Goal: Information Seeking & Learning: Learn about a topic

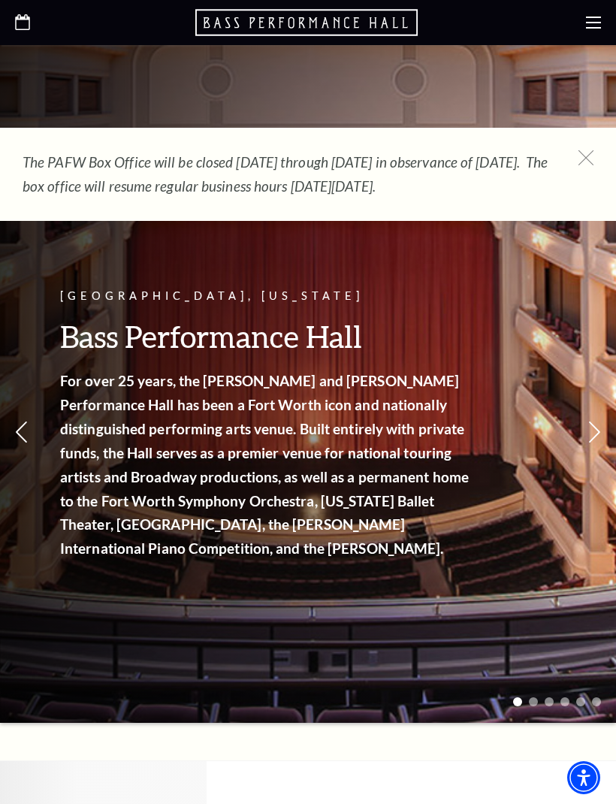
click at [594, 24] on icon at bounding box center [593, 22] width 15 height 15
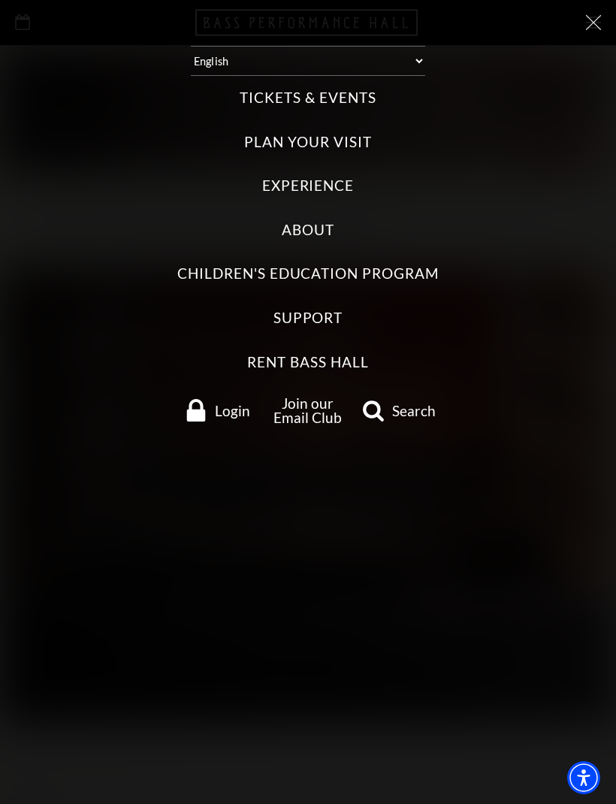
click at [359, 132] on label "Plan Your Visit" at bounding box center [307, 142] width 127 height 20
click at [0, 0] on Visit "Plan Your Visit" at bounding box center [0, 0] width 0 height 0
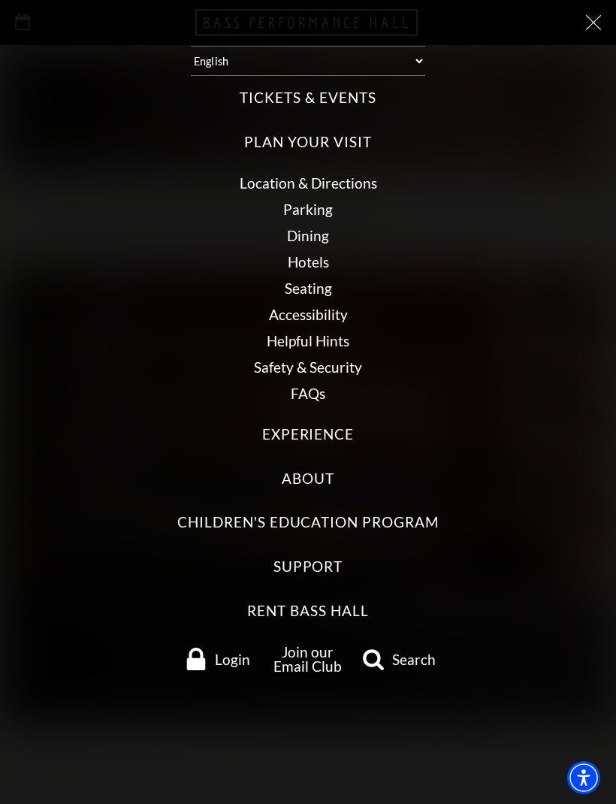
click at [327, 227] on link "Dining" at bounding box center [308, 235] width 42 height 17
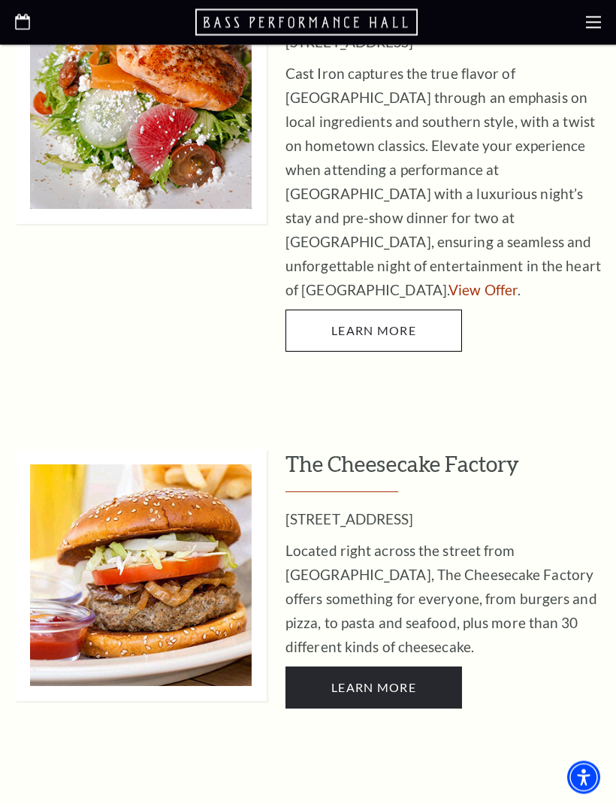
scroll to position [728, 0]
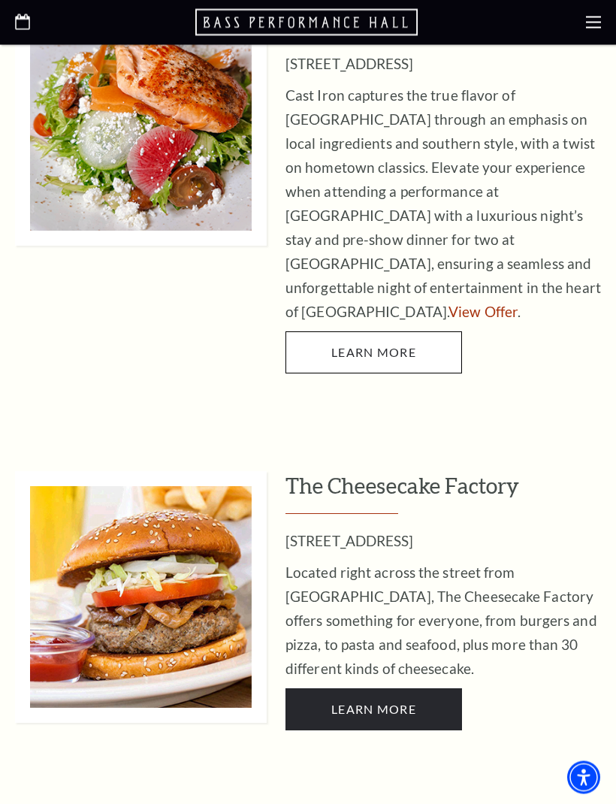
click at [597, 23] on use at bounding box center [593, 23] width 15 height 12
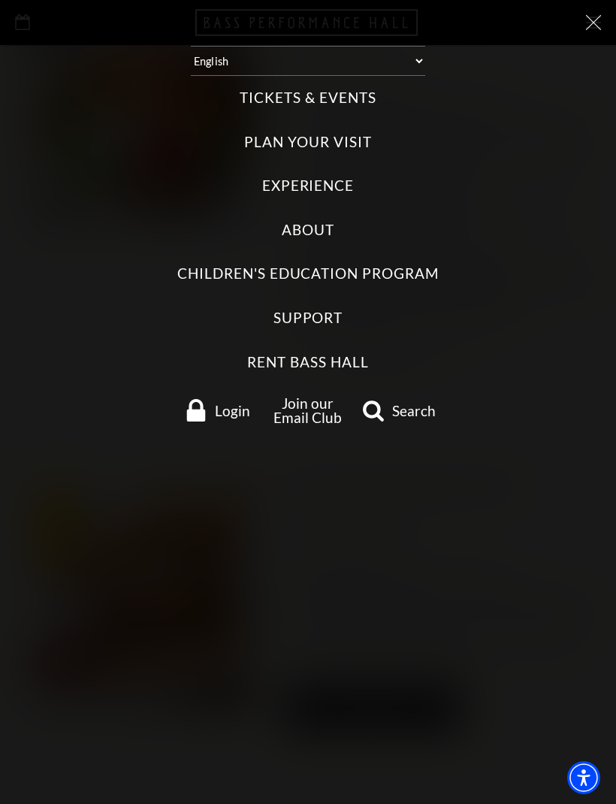
click at [349, 96] on label "Tickets & Events" at bounding box center [308, 98] width 136 height 20
click at [0, 0] on Events "Tickets & Events" at bounding box center [0, 0] width 0 height 0
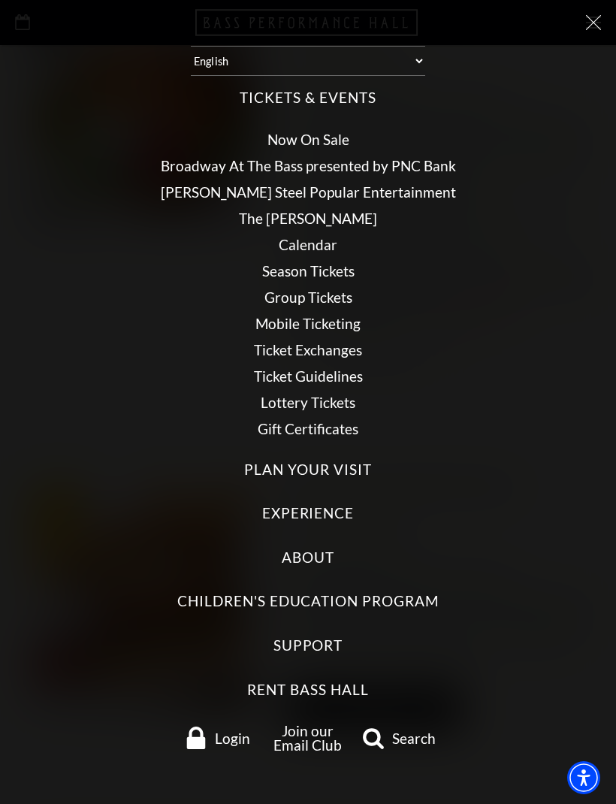
click at [358, 367] on link "Ticket Guidelines" at bounding box center [308, 375] width 109 height 17
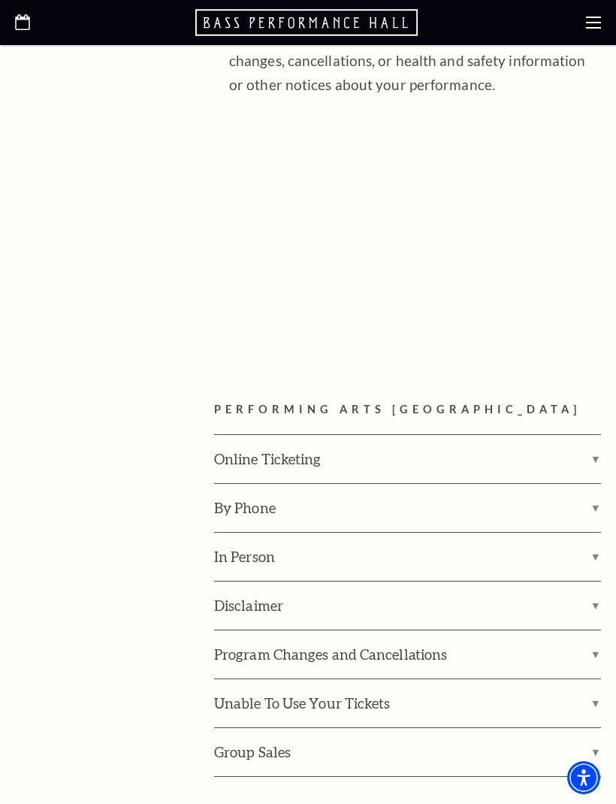
scroll to position [1943, 0]
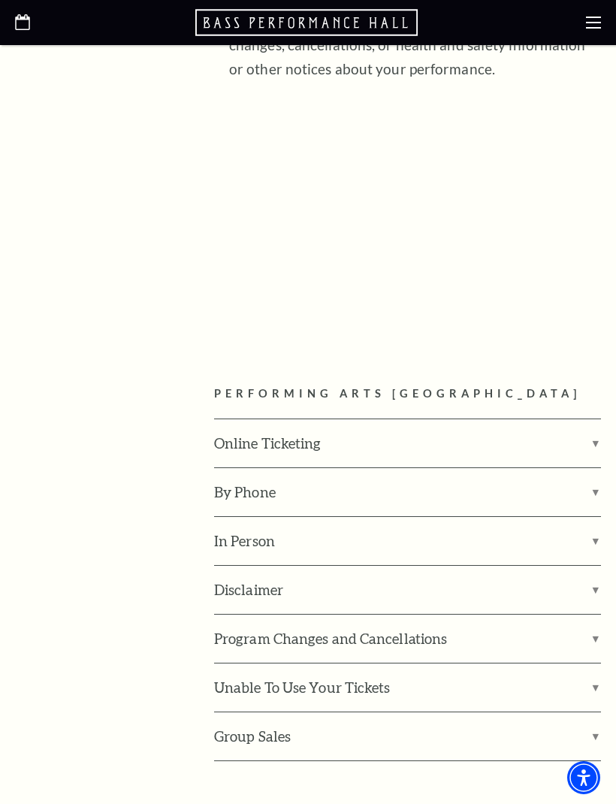
click at [463, 468] on label "By Phone" at bounding box center [407, 492] width 387 height 48
click at [0, 0] on input "By Phone" at bounding box center [0, 0] width 0 height 0
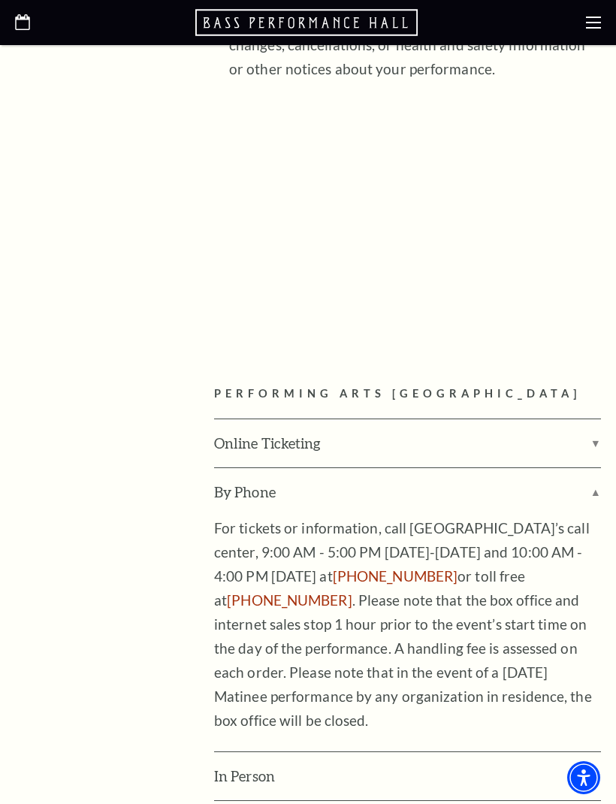
click at [458, 419] on label "Online Ticketing" at bounding box center [407, 443] width 387 height 48
click at [0, 0] on input "Online Ticketing" at bounding box center [0, 0] width 0 height 0
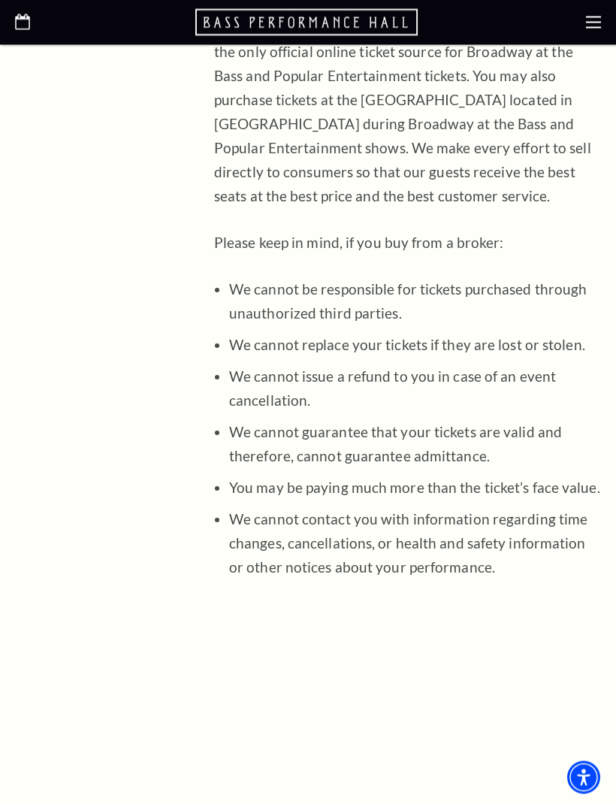
scroll to position [1421, 0]
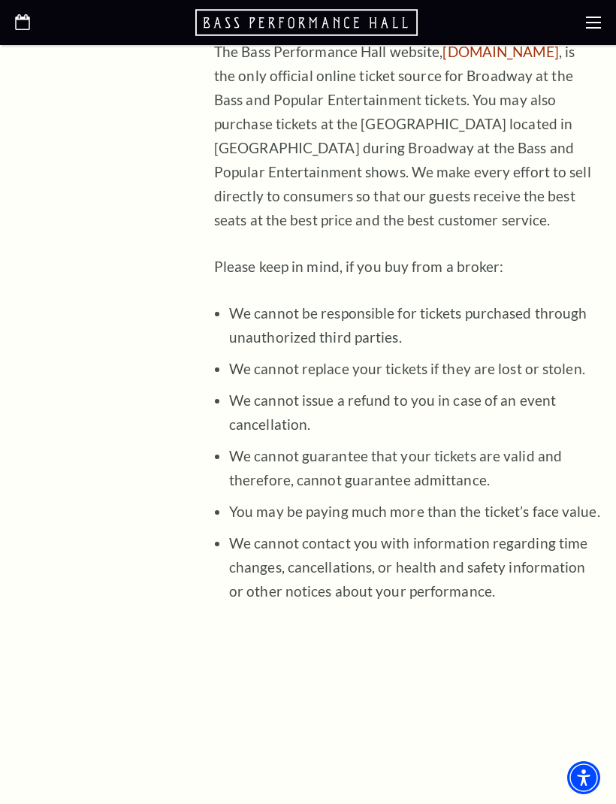
click at [599, 23] on use at bounding box center [593, 23] width 15 height 12
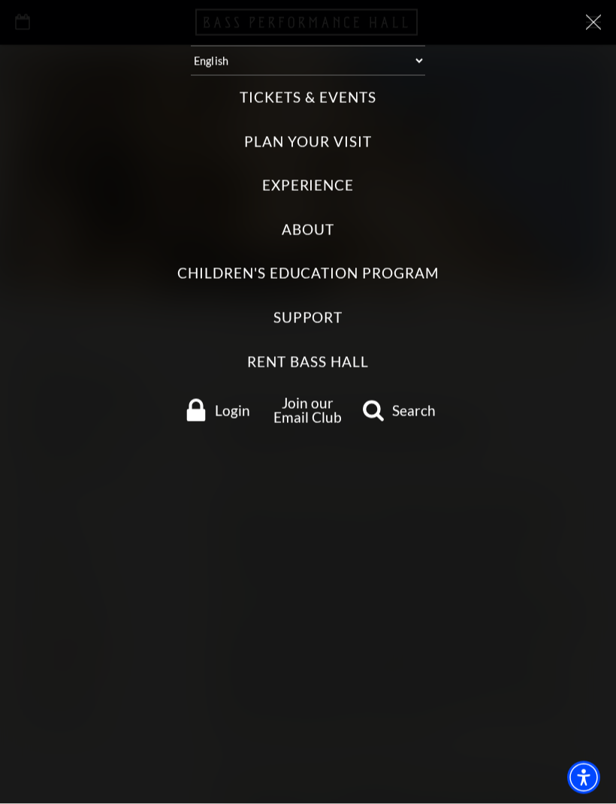
scroll to position [0, 0]
click at [596, 19] on icon at bounding box center [593, 22] width 15 height 15
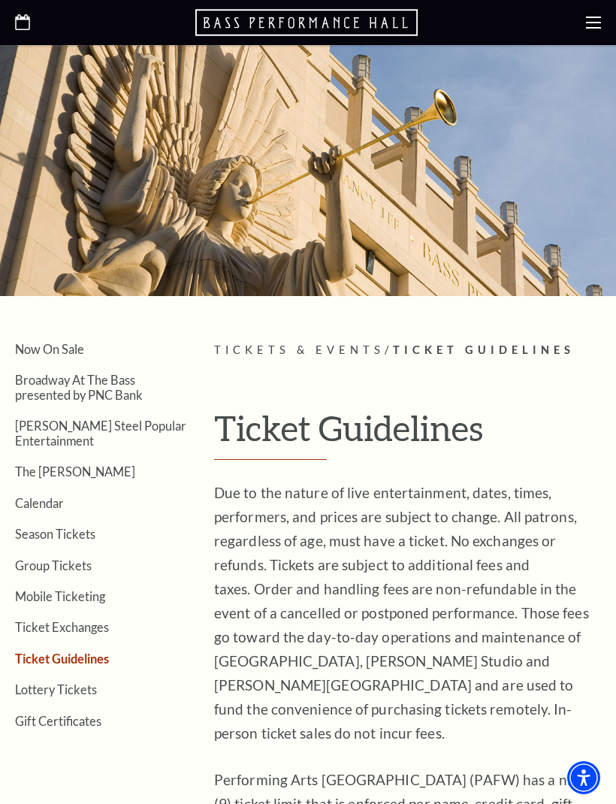
click at [57, 497] on link "Calendar" at bounding box center [39, 503] width 49 height 14
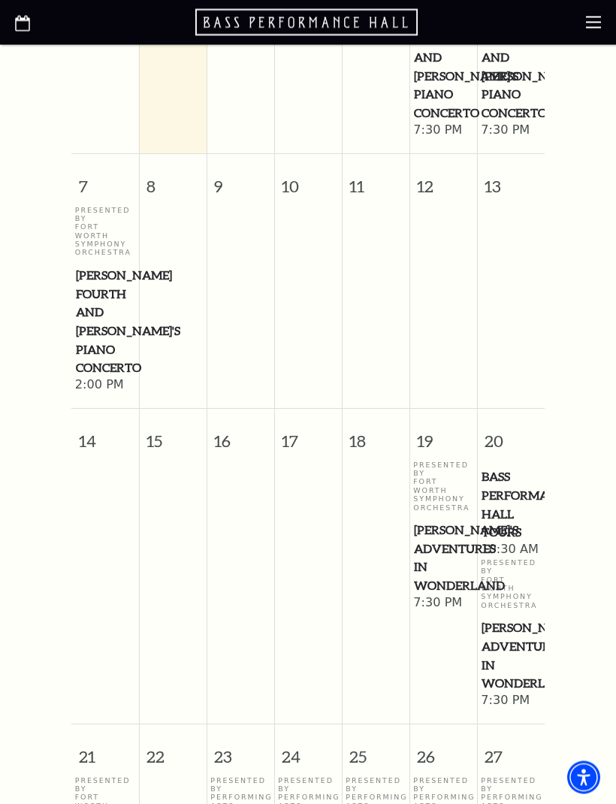
scroll to position [706, 0]
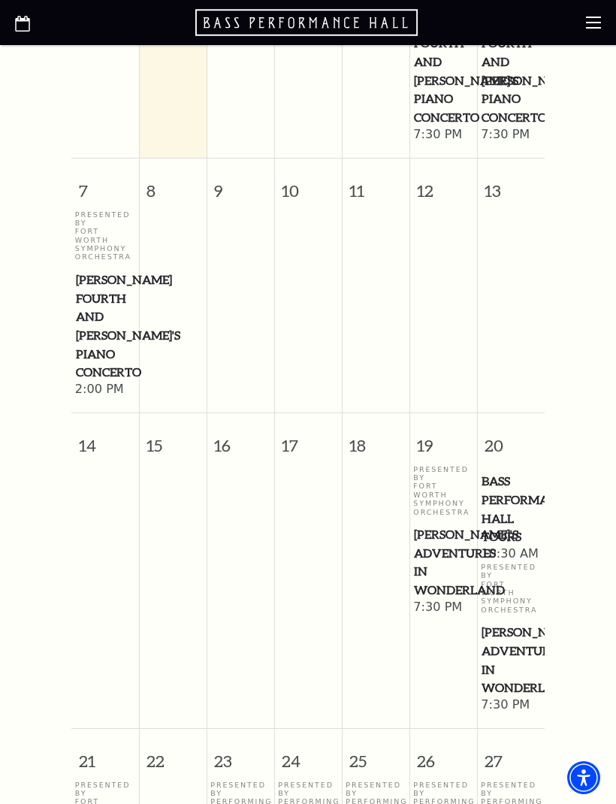
click at [27, 21] on use "Open this option" at bounding box center [22, 24] width 15 height 16
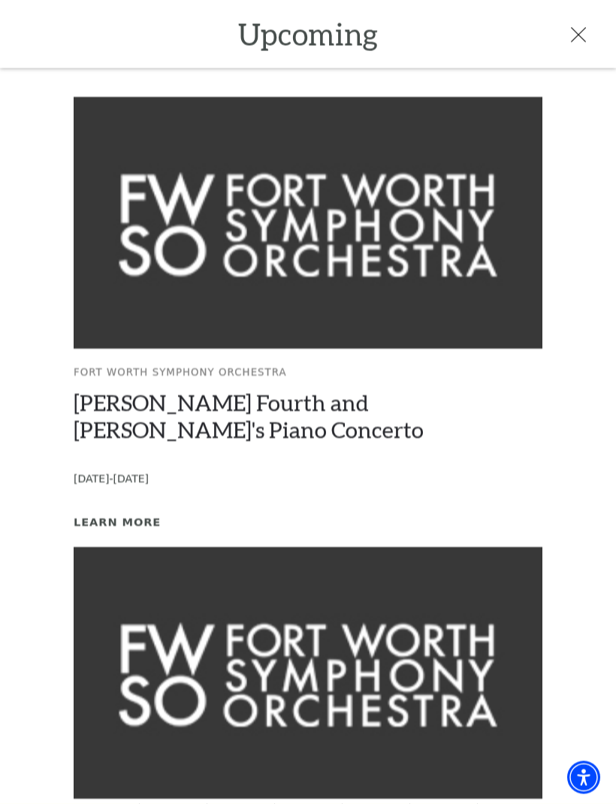
scroll to position [242, 0]
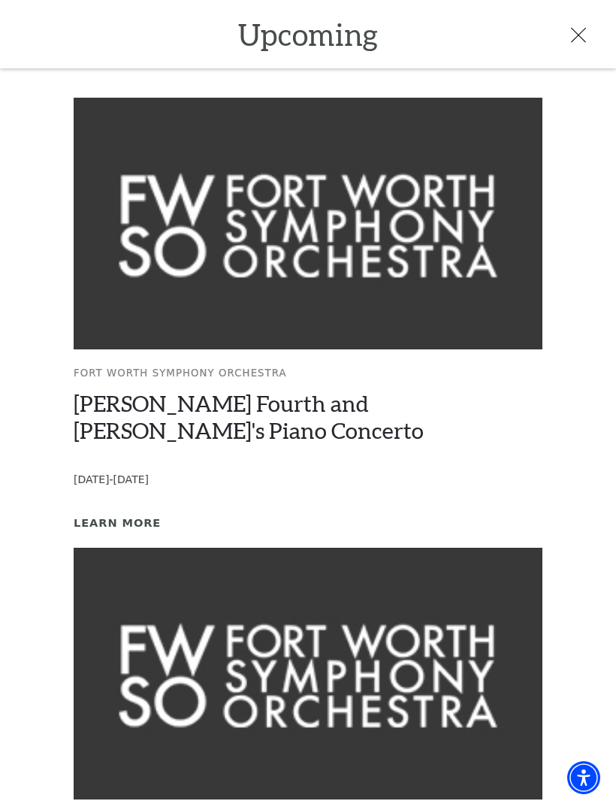
click at [28, 31] on div at bounding box center [293, 34] width 586 height 22
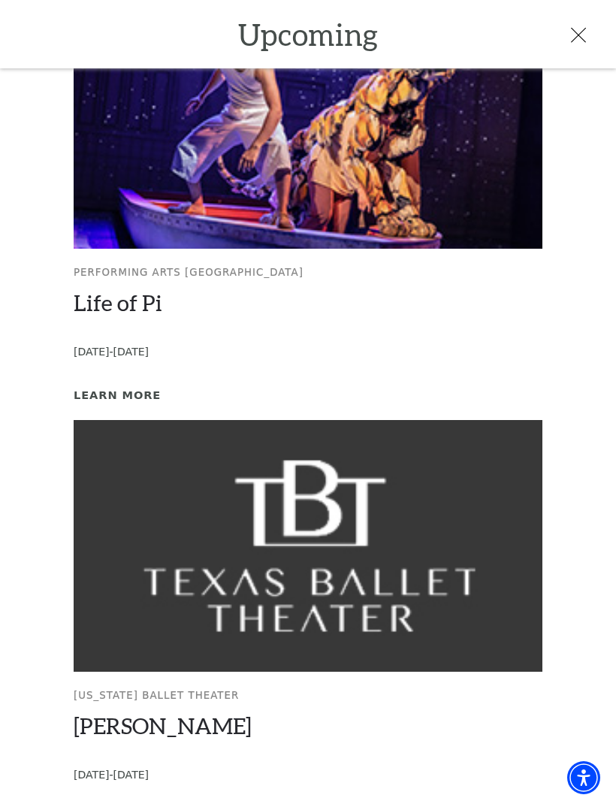
scroll to position [282, 0]
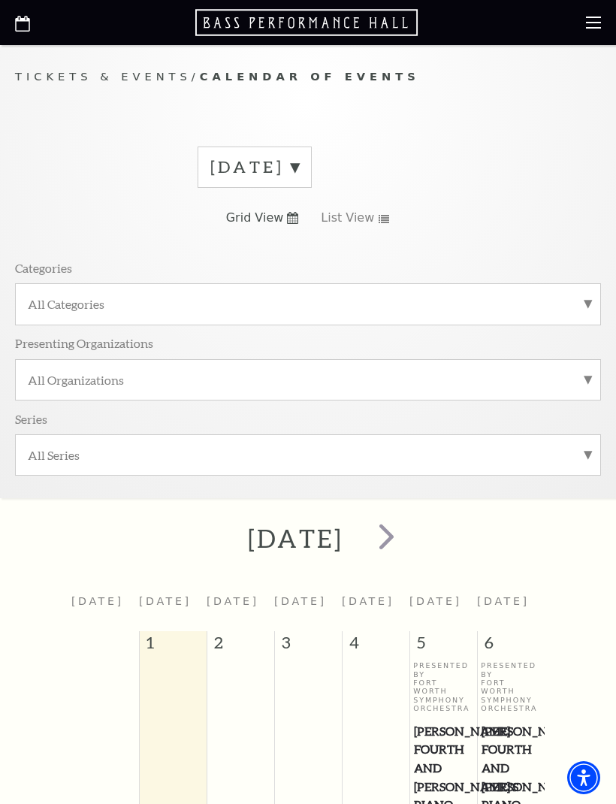
click at [408, 546] on span "next" at bounding box center [386, 535] width 43 height 43
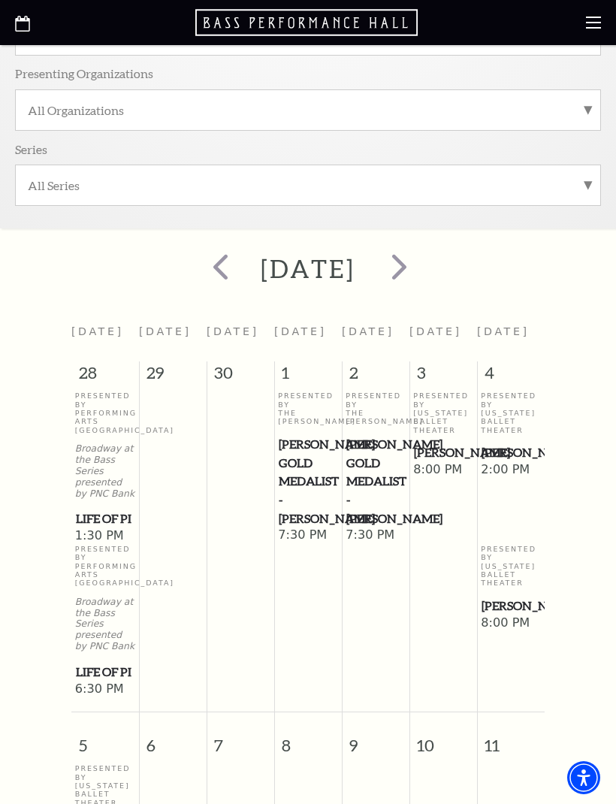
scroll to position [264, 0]
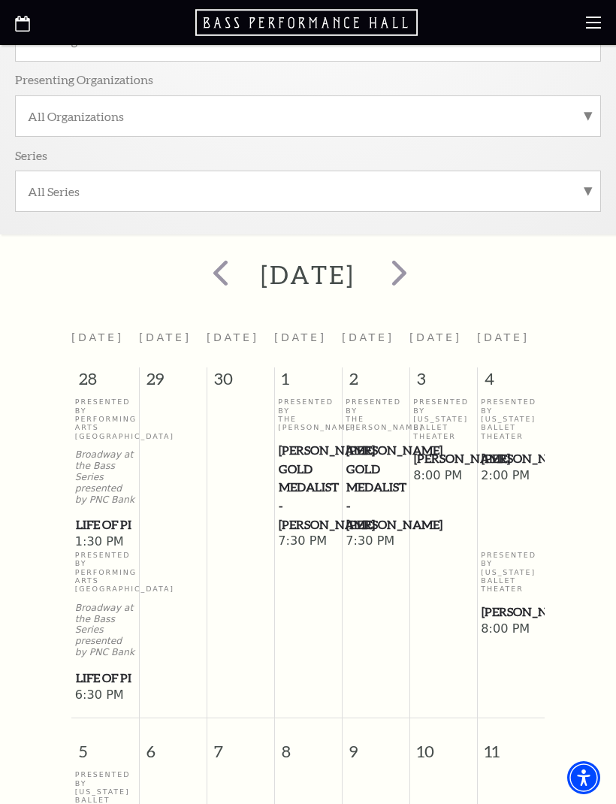
click at [421, 265] on span "next" at bounding box center [399, 272] width 43 height 43
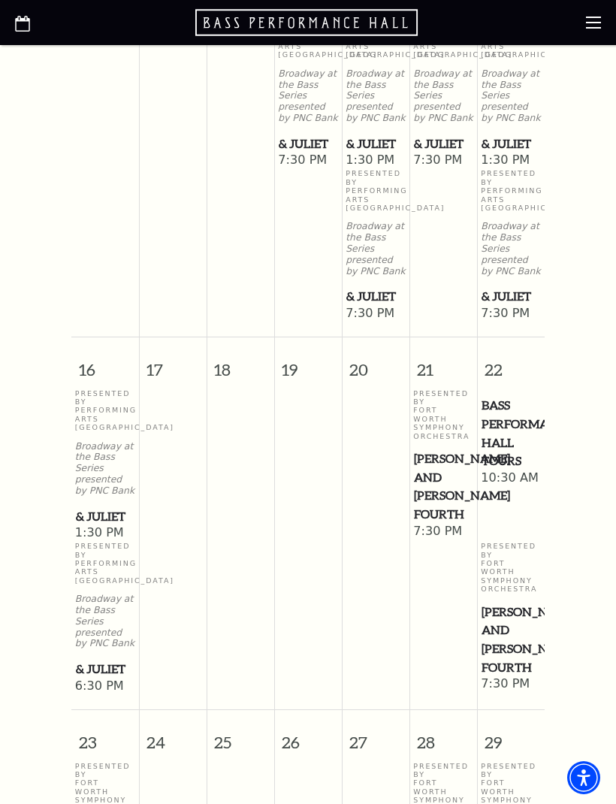
scroll to position [1537, 0]
click at [102, 542] on p "Presented By Performing Arts Fort Worth" at bounding box center [105, 563] width 60 height 43
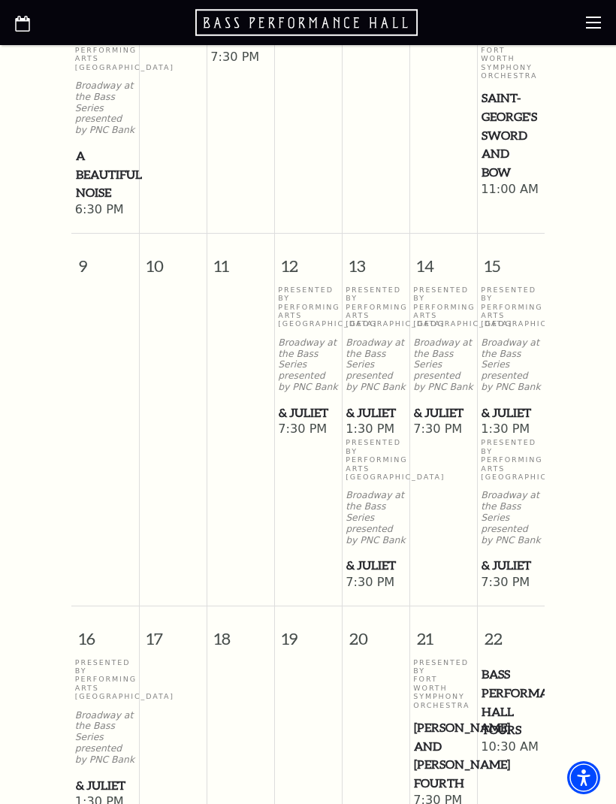
scroll to position [1268, 0]
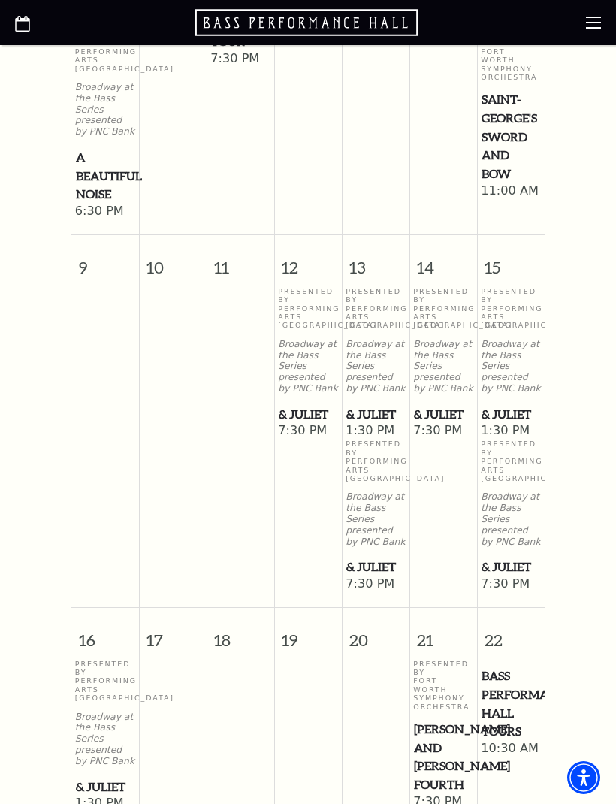
click at [513, 339] on p "Broadway at the Bass Series presented by PNC Bank" at bounding box center [511, 367] width 60 height 56
click at [526, 339] on p "Broadway at the Bass Series presented by PNC Bank" at bounding box center [511, 367] width 60 height 56
click at [522, 339] on p "Broadway at the Bass Series presented by PNC Bank" at bounding box center [511, 367] width 60 height 56
click at [28, 23] on icon "Open this option" at bounding box center [22, 24] width 15 height 16
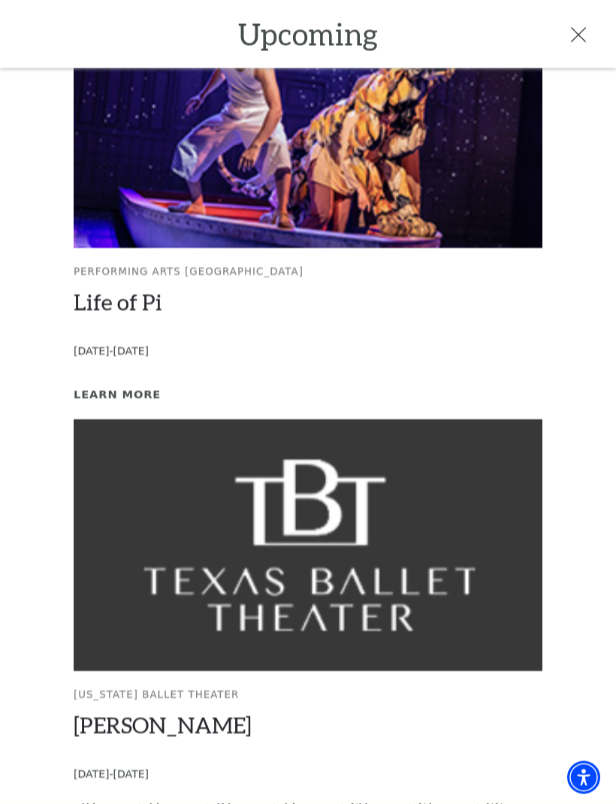
scroll to position [1108, 0]
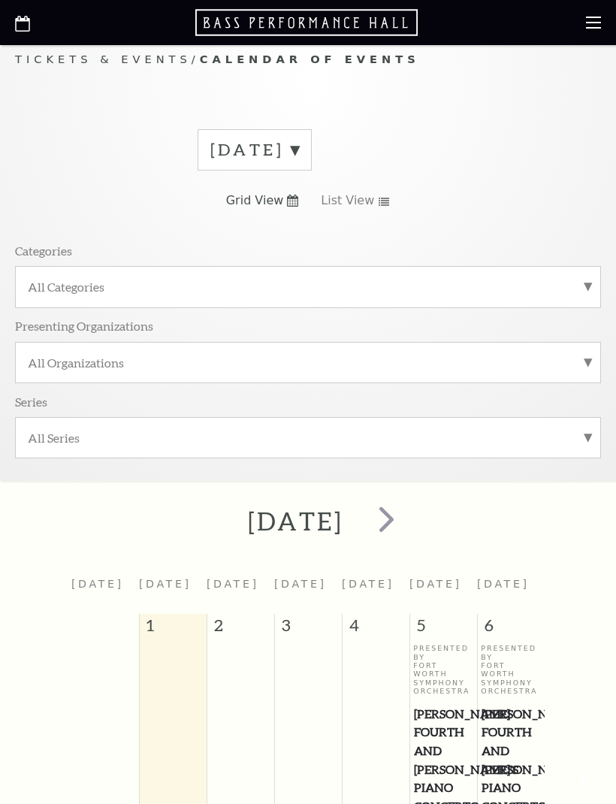
scroll to position [27, 0]
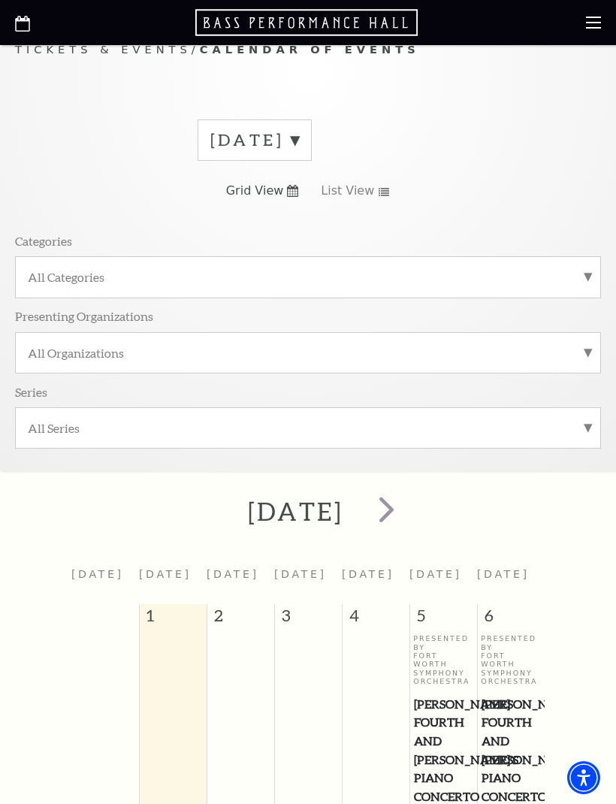
click at [408, 514] on span "next" at bounding box center [386, 508] width 43 height 43
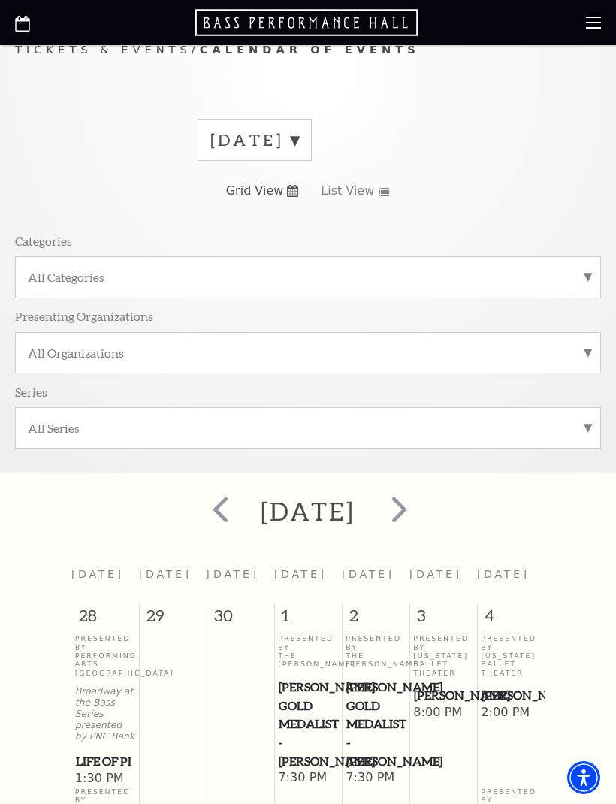
click at [421, 515] on span "next" at bounding box center [399, 508] width 43 height 43
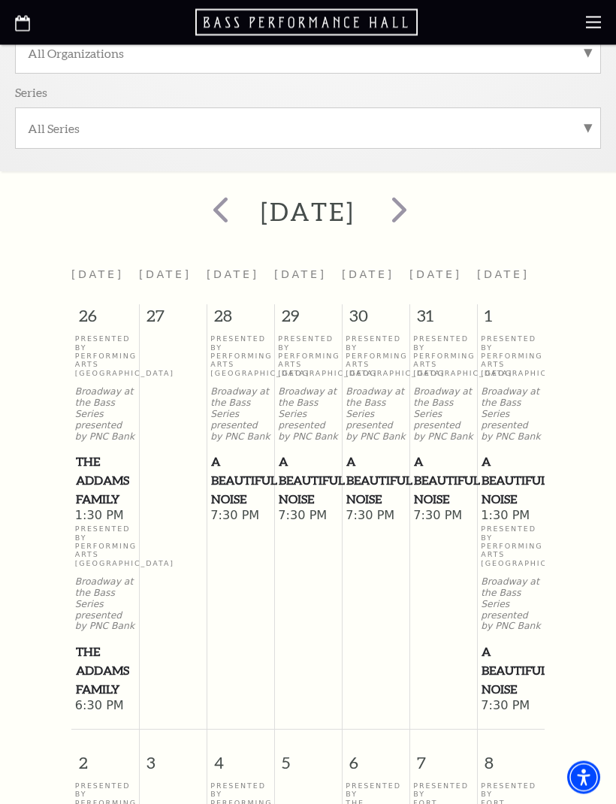
scroll to position [327, 0]
click at [118, 482] on span "The Addams Family" at bounding box center [105, 480] width 59 height 56
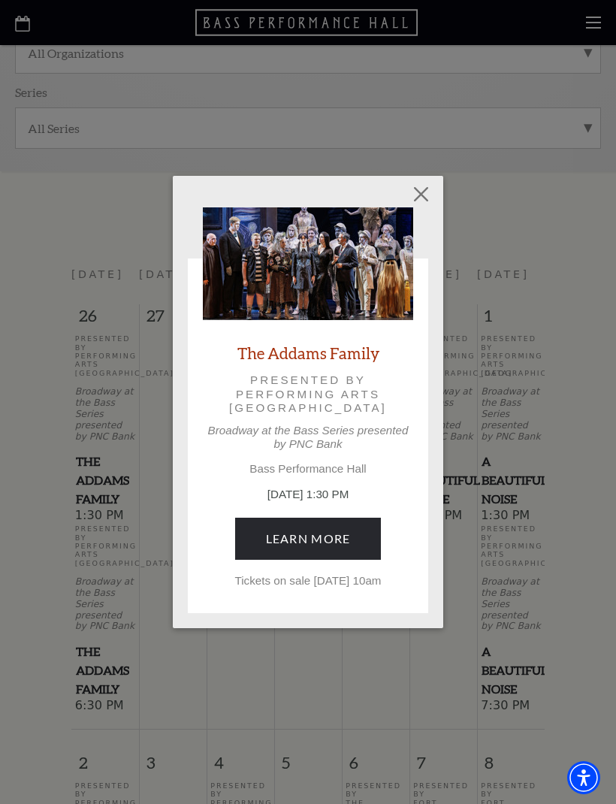
click at [421, 180] on button "Close" at bounding box center [421, 193] width 29 height 29
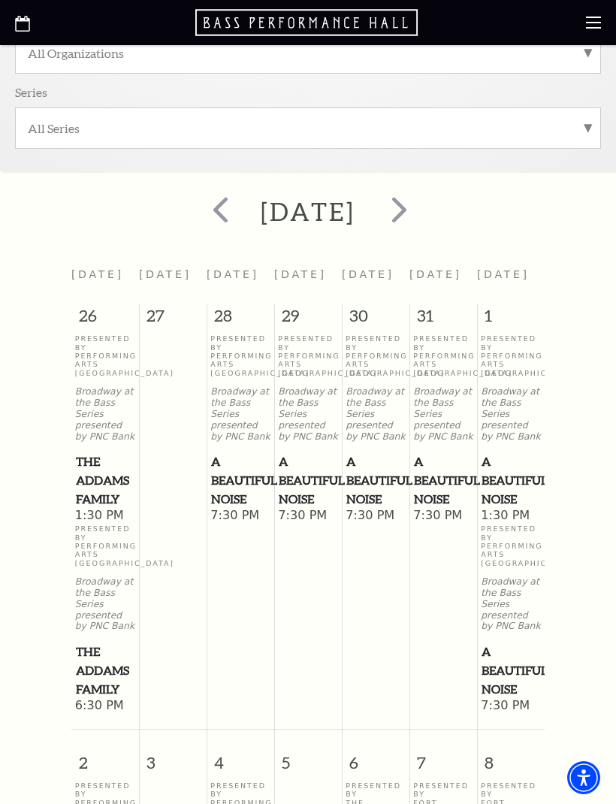
click at [385, 475] on span "A Beautiful Noise" at bounding box center [375, 480] width 59 height 56
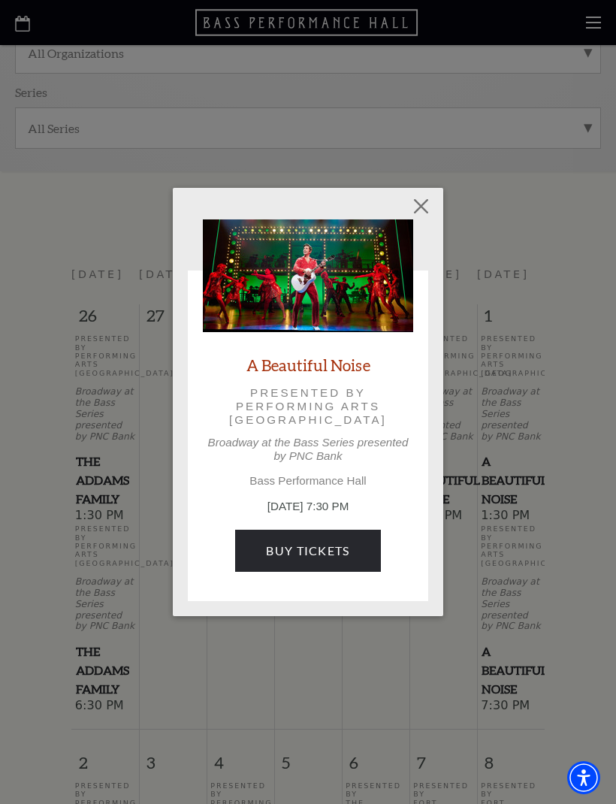
click at [317, 373] on link "A Beautiful Noise" at bounding box center [308, 364] width 124 height 20
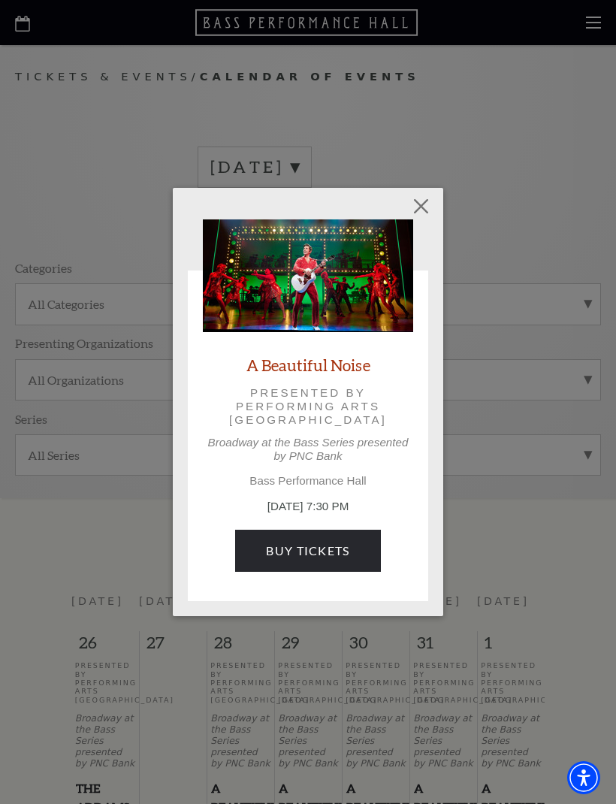
scroll to position [376, 0]
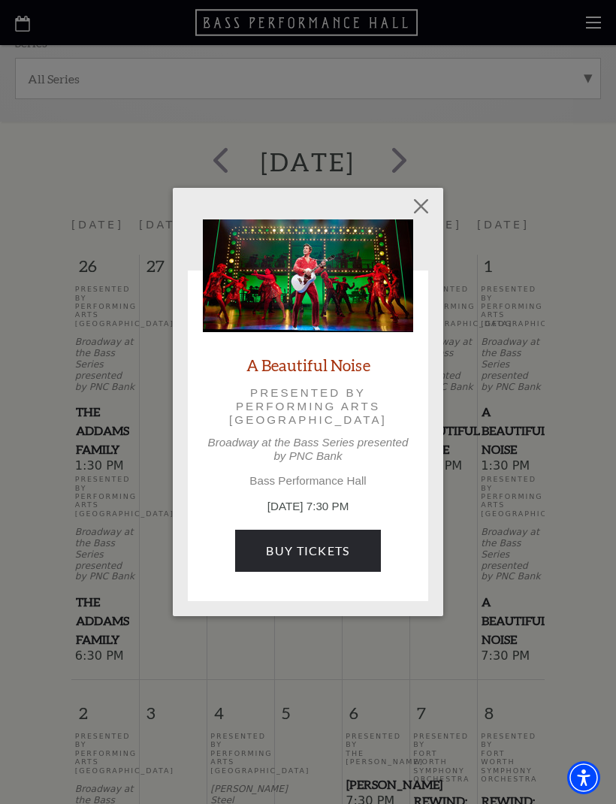
click at [433, 198] on button "Close" at bounding box center [421, 206] width 29 height 29
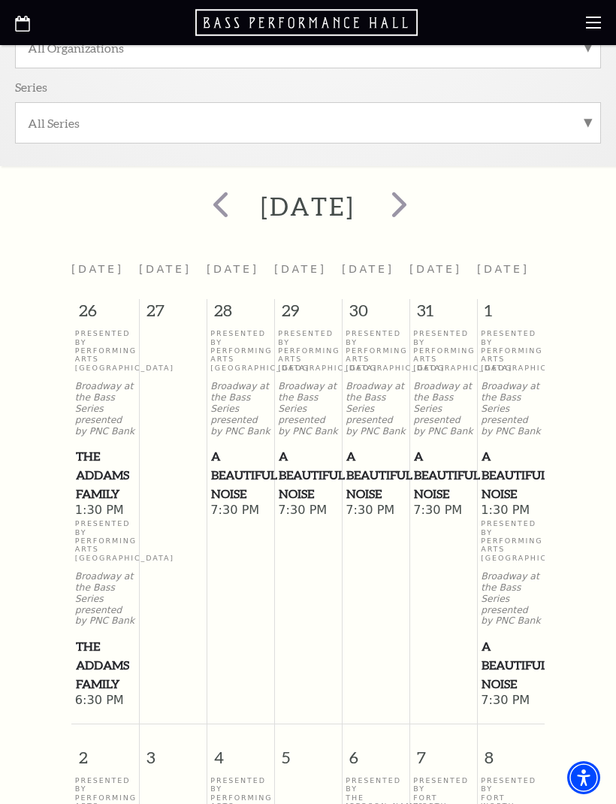
scroll to position [331, 0]
click at [199, 204] on span "prev" at bounding box center [220, 204] width 43 height 43
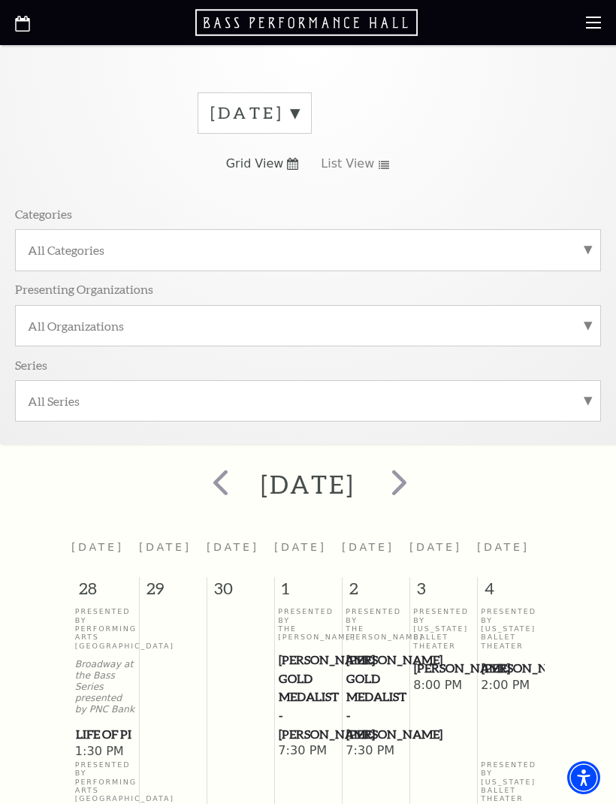
scroll to position [41, 0]
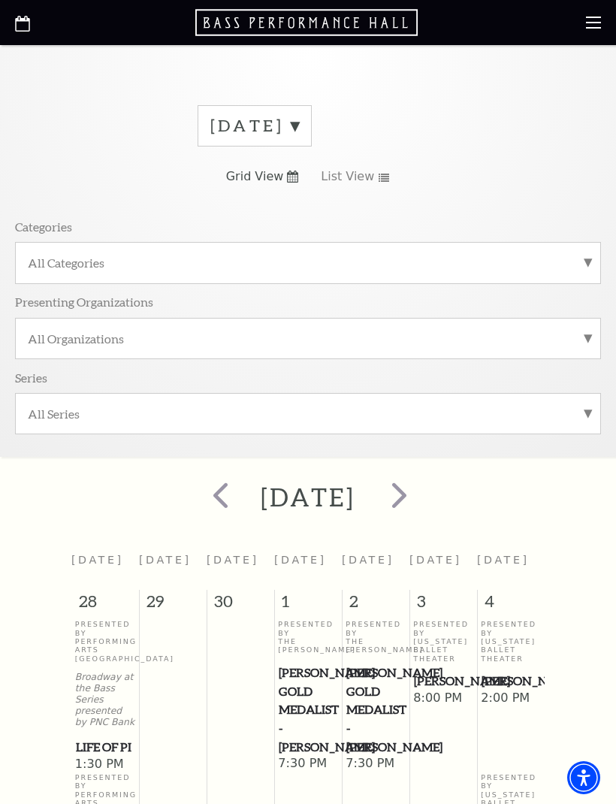
click at [199, 492] on span "prev" at bounding box center [220, 494] width 43 height 43
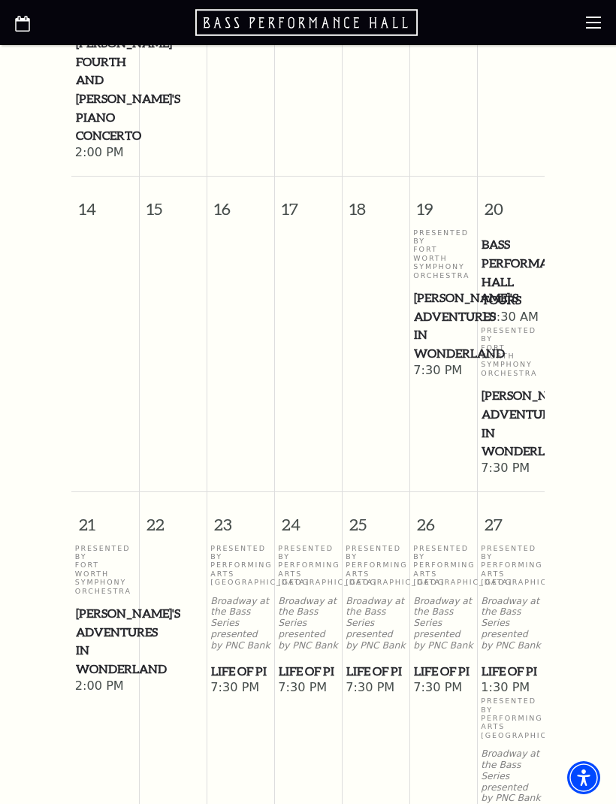
scroll to position [945, 0]
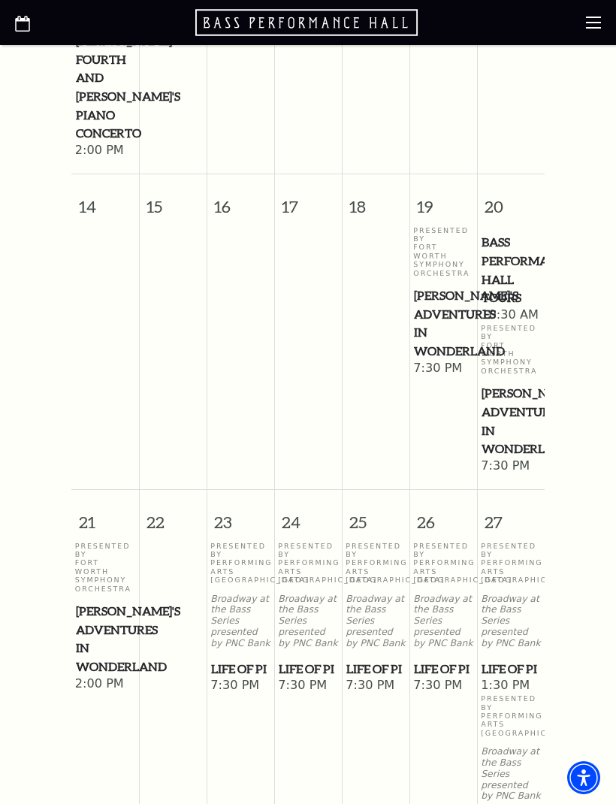
click at [510, 552] on p "Presented By Performing Arts Fort Worth" at bounding box center [511, 562] width 60 height 43
click at [526, 572] on div "Presented By Performing Arts Fort Worth Broadway at the Bass Series presented b…" at bounding box center [511, 609] width 60 height 137
click at [524, 572] on div "Presented By Performing Arts Fort Worth Broadway at the Bass Series presented b…" at bounding box center [511, 609] width 60 height 137
click at [500, 659] on span "Life of Pi" at bounding box center [510, 668] width 59 height 19
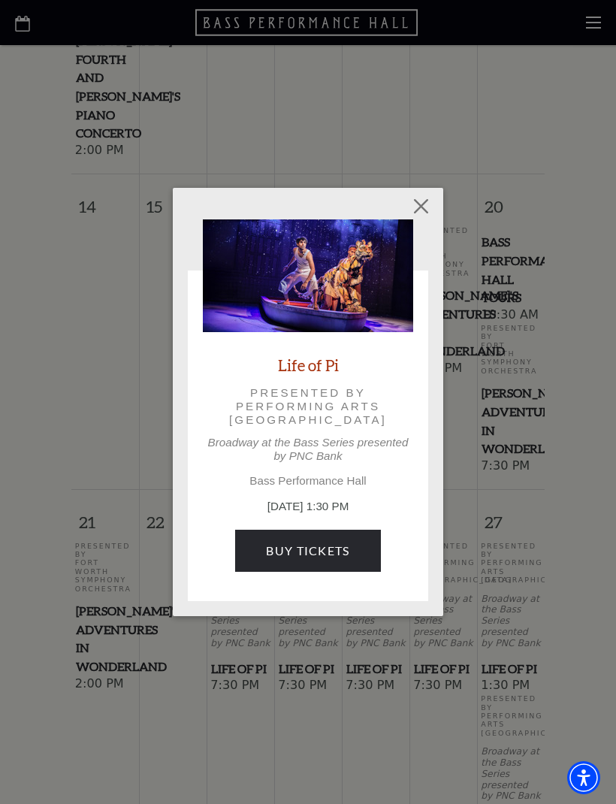
click at [424, 213] on button "Close" at bounding box center [421, 206] width 29 height 29
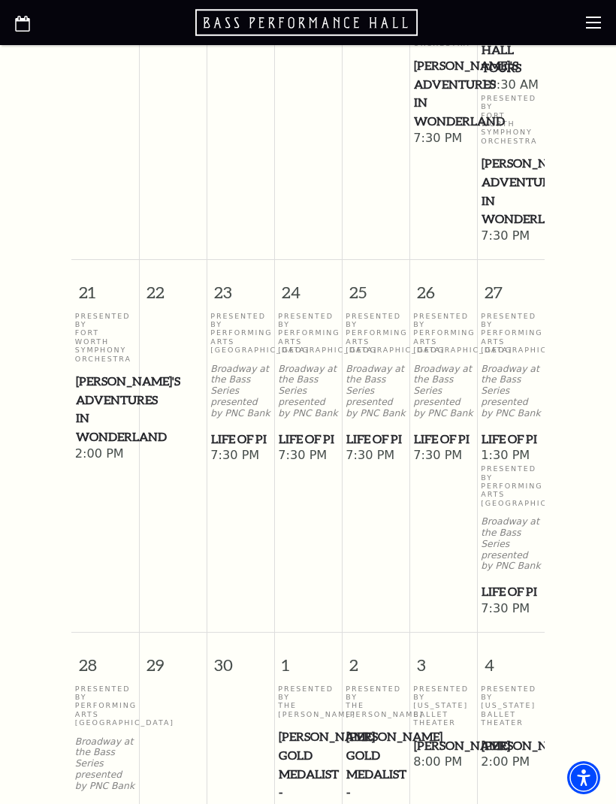
scroll to position [1174, 0]
click at [491, 680] on span "4" at bounding box center [512, 659] width 68 height 52
click at [497, 676] on span "4" at bounding box center [512, 659] width 68 height 52
click at [506, 756] on span "[PERSON_NAME]" at bounding box center [510, 746] width 59 height 19
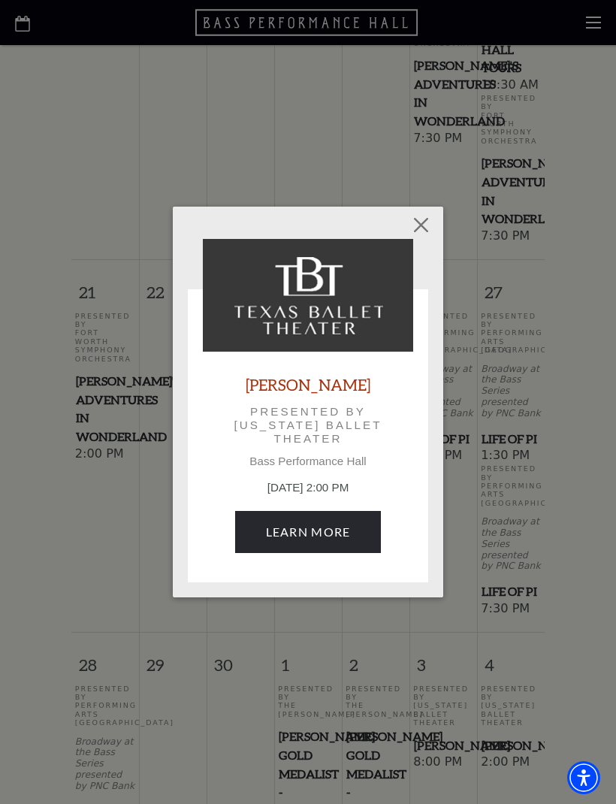
click at [426, 222] on button "Close" at bounding box center [421, 225] width 29 height 29
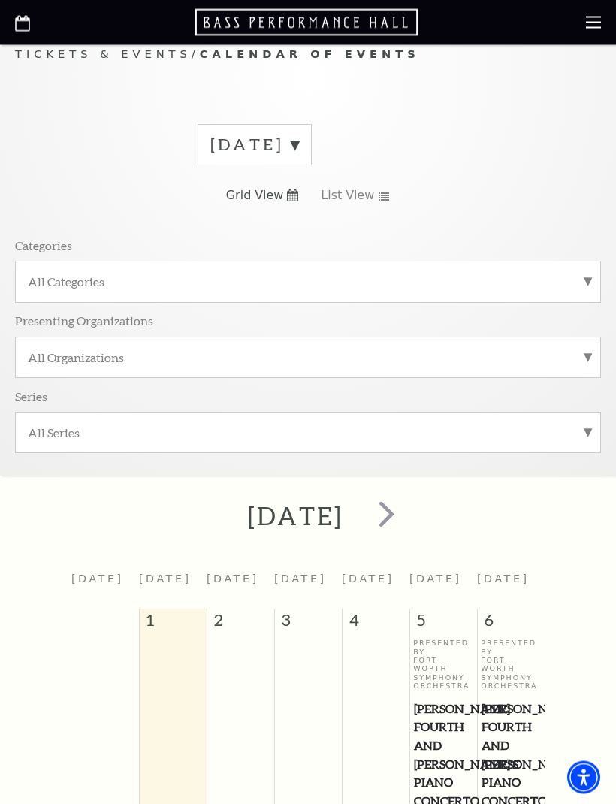
scroll to position [0, 0]
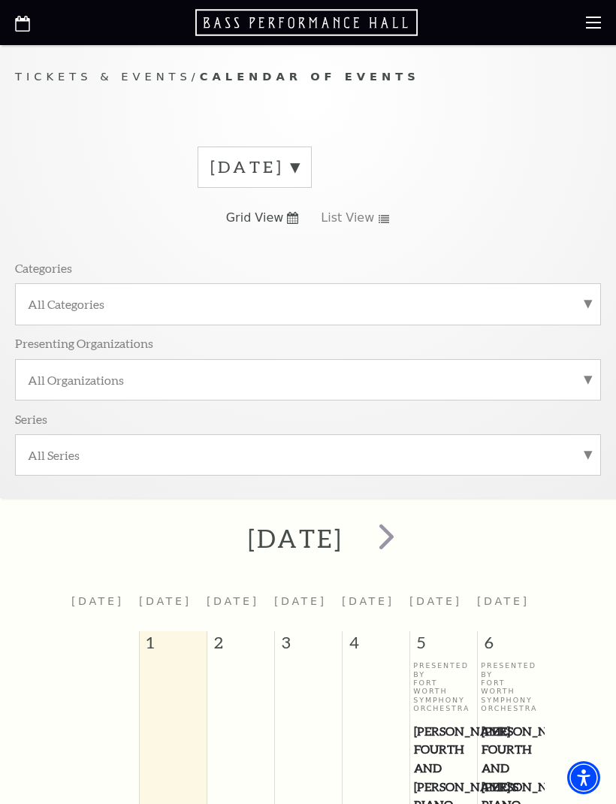
click at [408, 539] on span "next" at bounding box center [386, 535] width 43 height 43
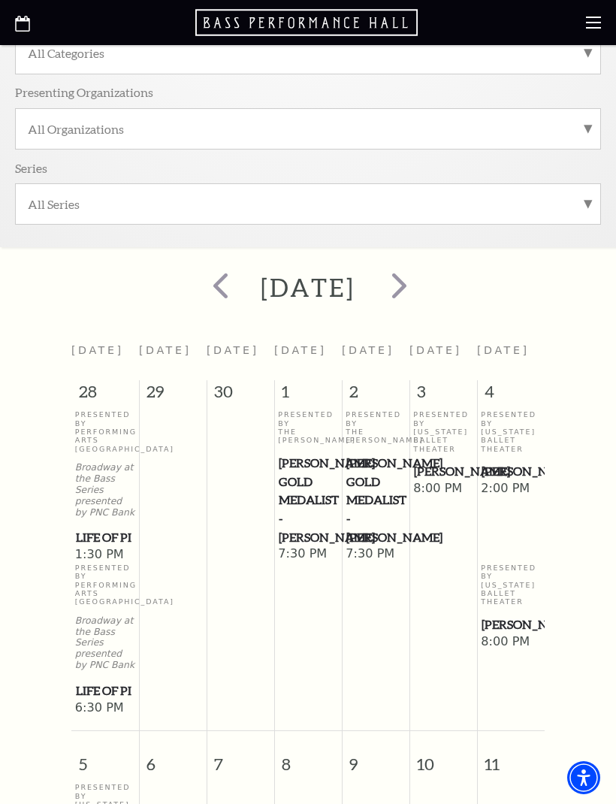
scroll to position [275, 0]
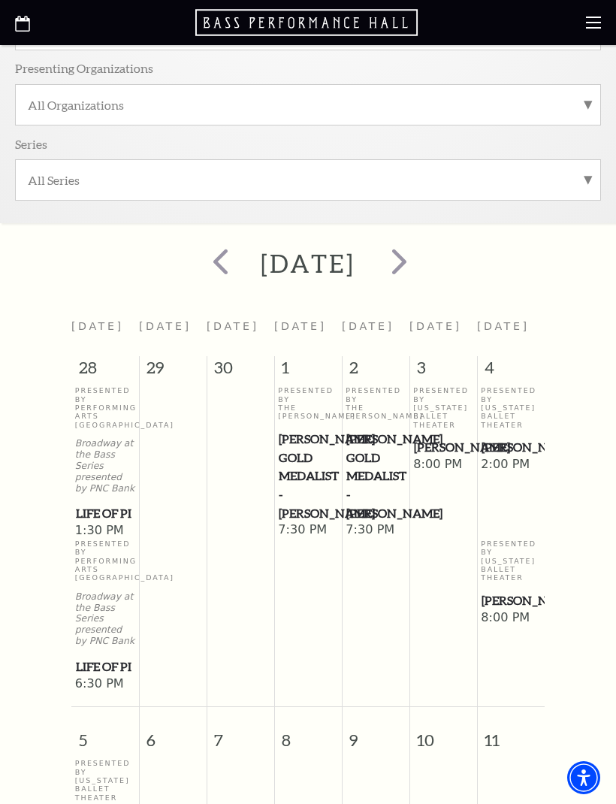
click at [96, 367] on span "28" at bounding box center [105, 371] width 68 height 30
click at [95, 517] on span "Life of Pi" at bounding box center [105, 513] width 59 height 19
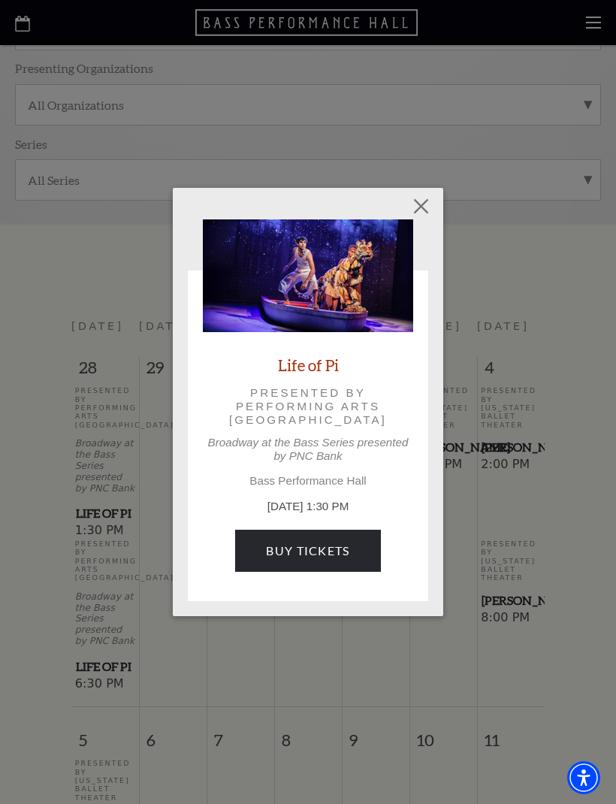
click at [554, 400] on div "Empty heading Life of Pi Presented by Performing Arts Fort Worth Broadway at th…" at bounding box center [308, 402] width 616 height 804
click at [424, 210] on button "Close" at bounding box center [421, 206] width 29 height 29
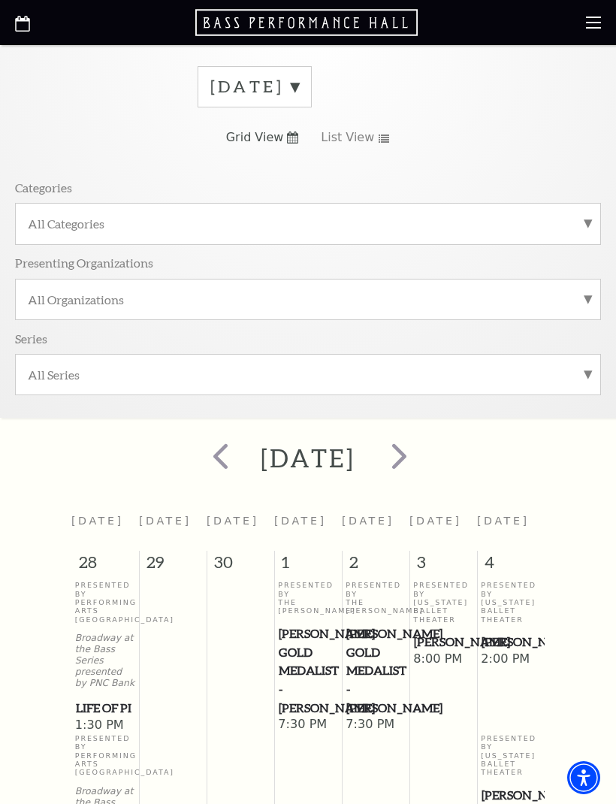
scroll to position [0, 0]
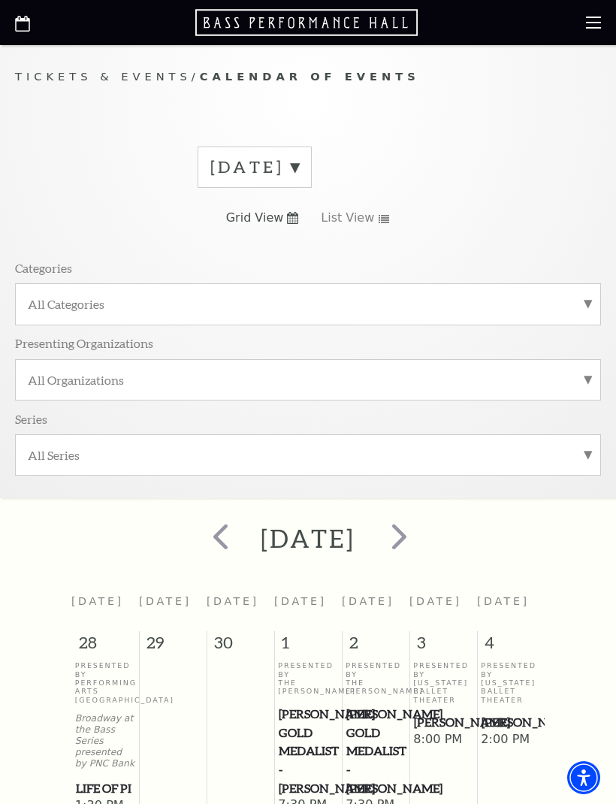
click at [421, 537] on span "next" at bounding box center [399, 535] width 43 height 43
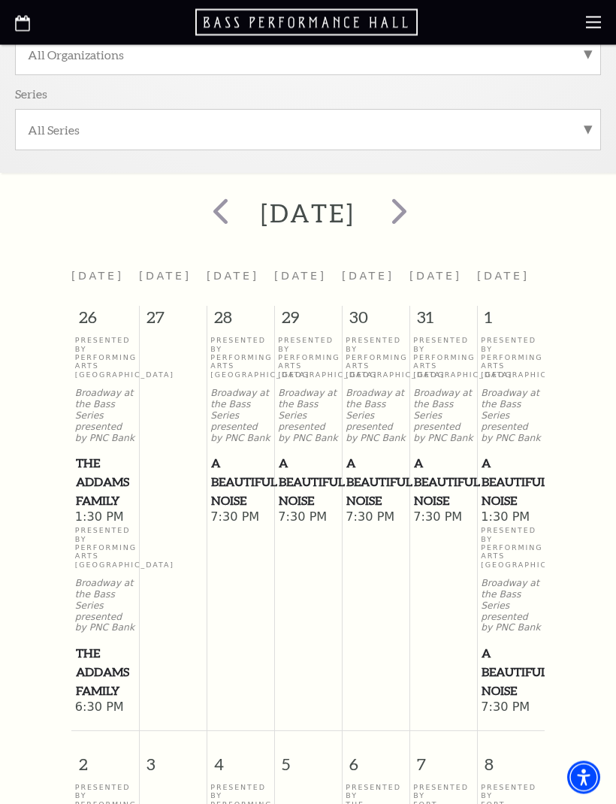
scroll to position [327, 0]
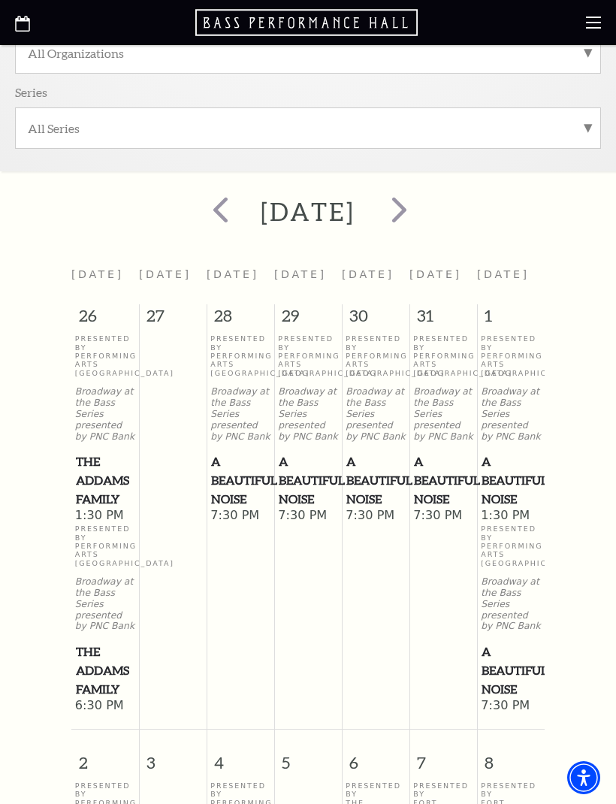
click at [106, 481] on span "The Addams Family" at bounding box center [105, 480] width 59 height 56
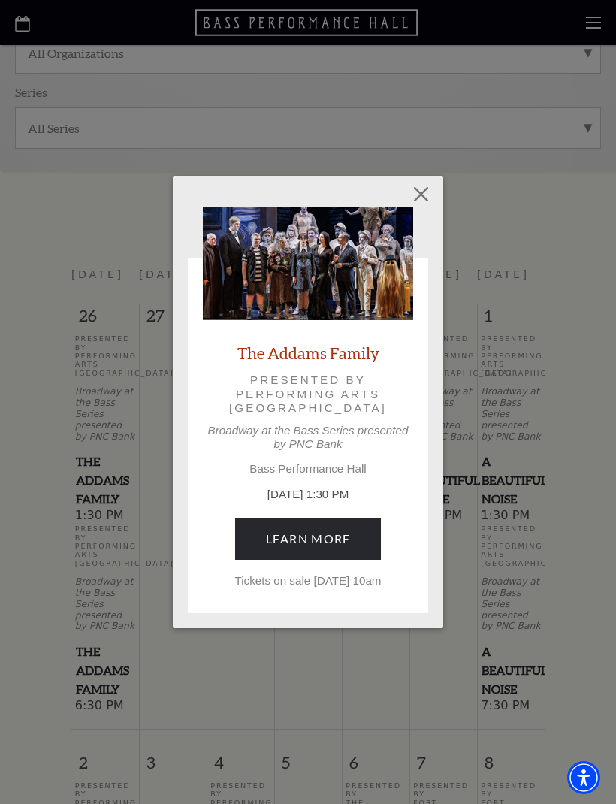
click at [427, 191] on button "Close" at bounding box center [421, 193] width 29 height 29
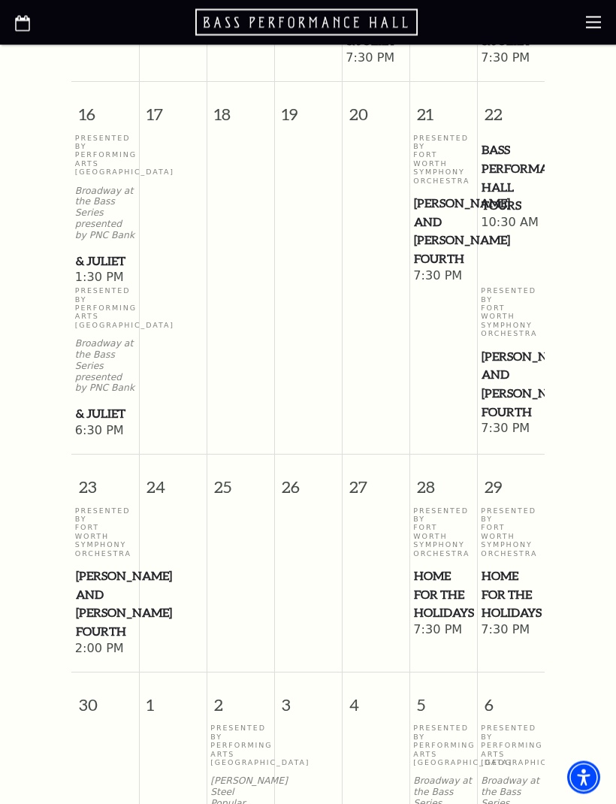
scroll to position [1794, 0]
click at [460, 566] on span "Home for the Holidays" at bounding box center [443, 594] width 59 height 56
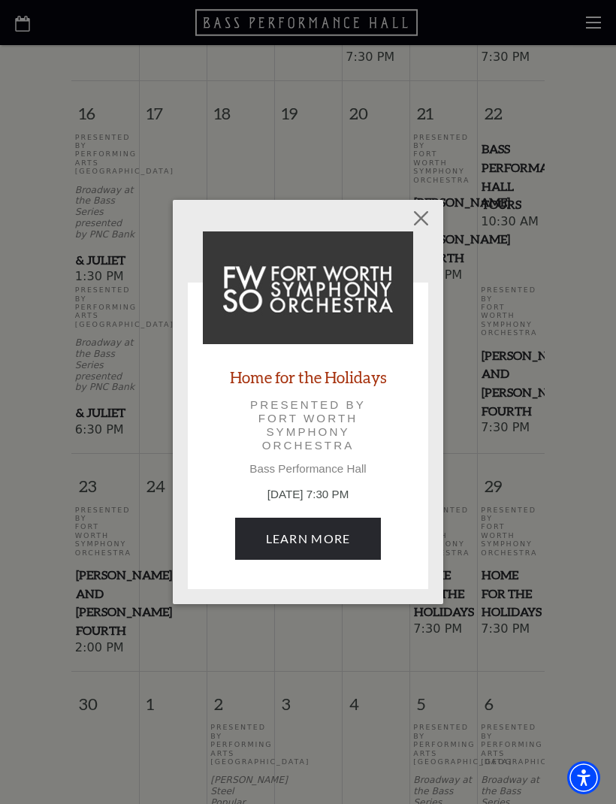
click at [555, 506] on div "Empty heading Home for the Holidays Presented by Fort Worth Symphony Orchestra …" at bounding box center [308, 402] width 616 height 804
click at [434, 217] on button "Close" at bounding box center [421, 218] width 29 height 29
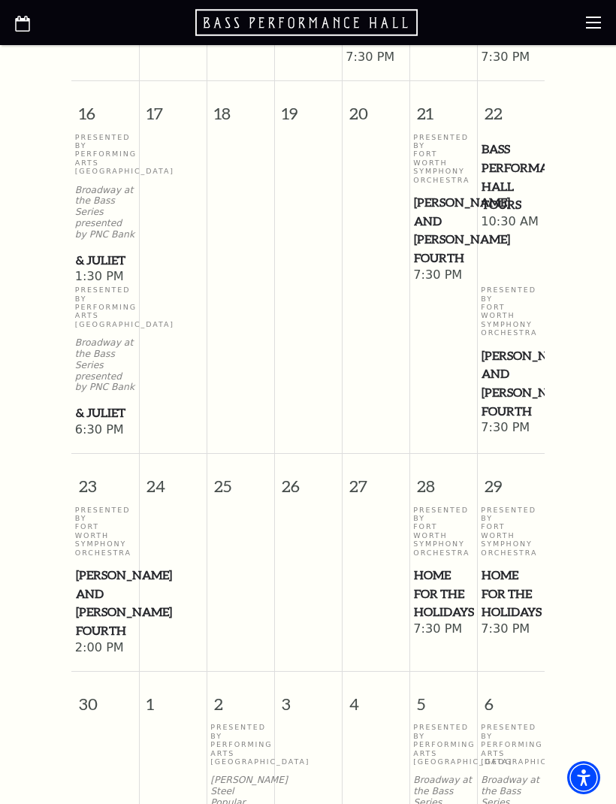
click at [103, 566] on span "[PERSON_NAME] and [PERSON_NAME] Fourth" at bounding box center [105, 603] width 59 height 74
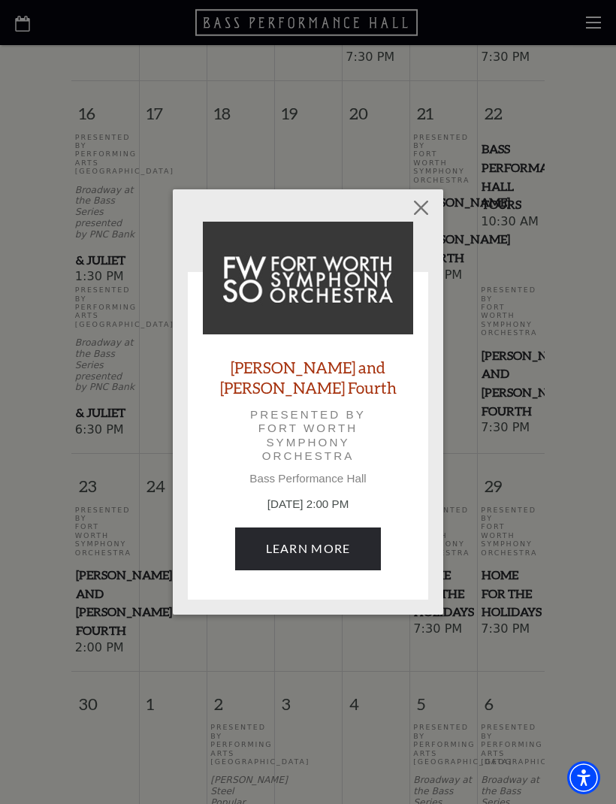
click at [428, 222] on button "Close" at bounding box center [421, 208] width 29 height 29
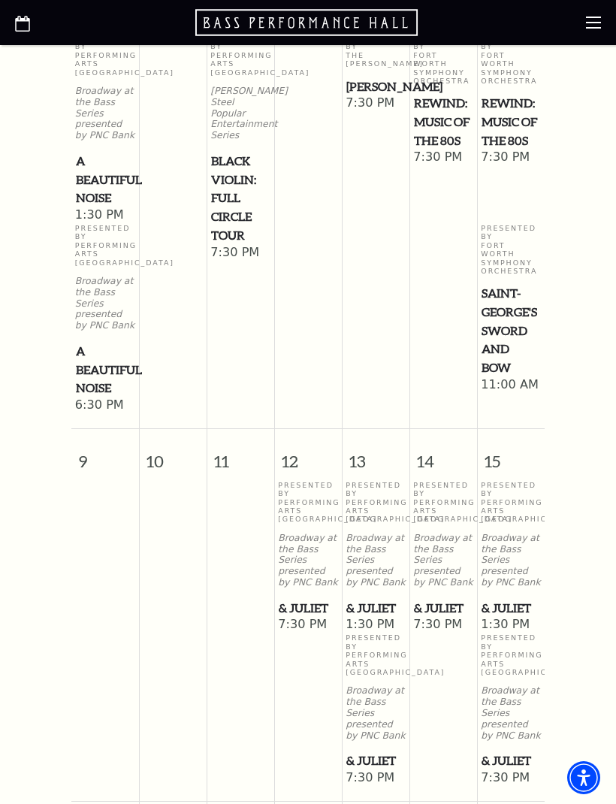
scroll to position [1073, 0]
